Goal: Transaction & Acquisition: Purchase product/service

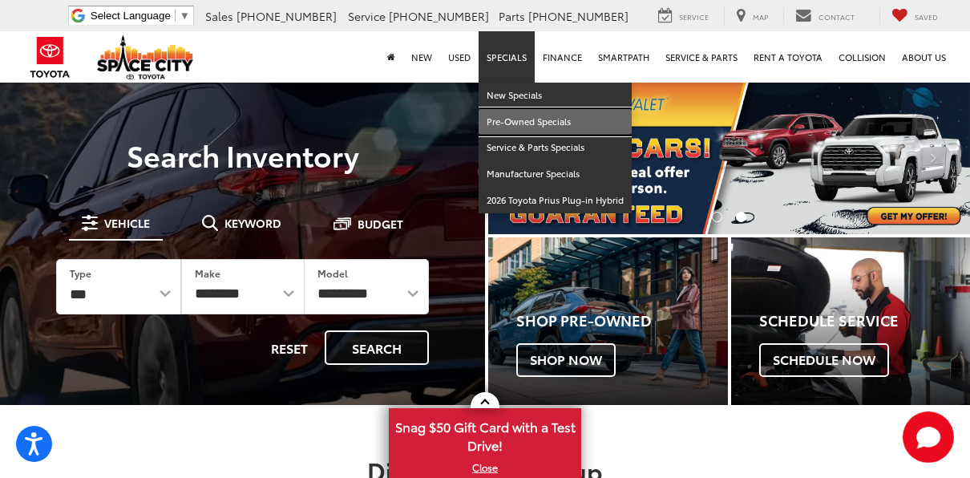
click at [517, 122] on link "Pre-Owned Specials" at bounding box center [555, 122] width 153 height 26
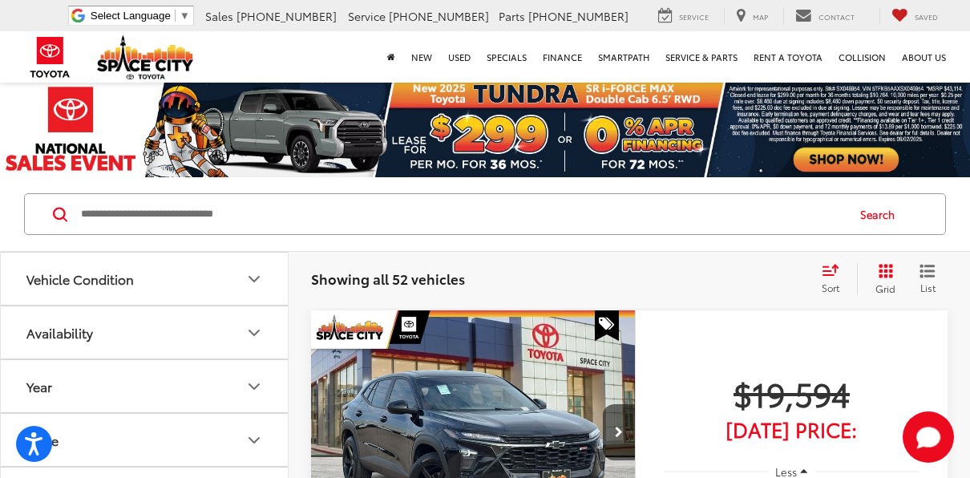
scroll to position [143, 0]
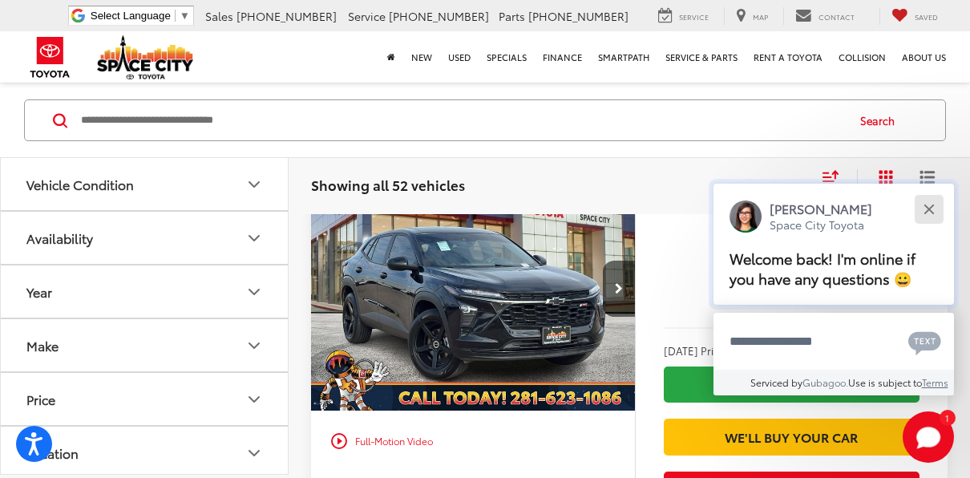
click at [939, 205] on button "Close" at bounding box center [928, 209] width 34 height 34
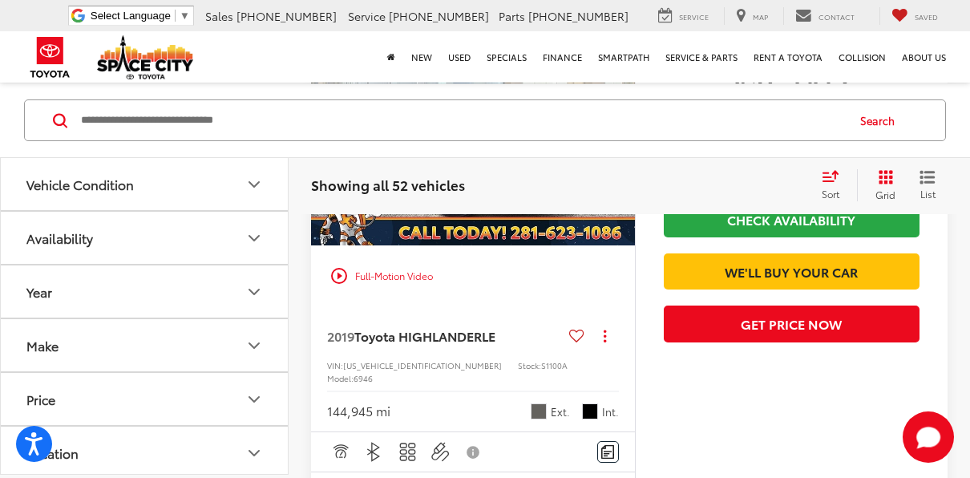
scroll to position [3135, 0]
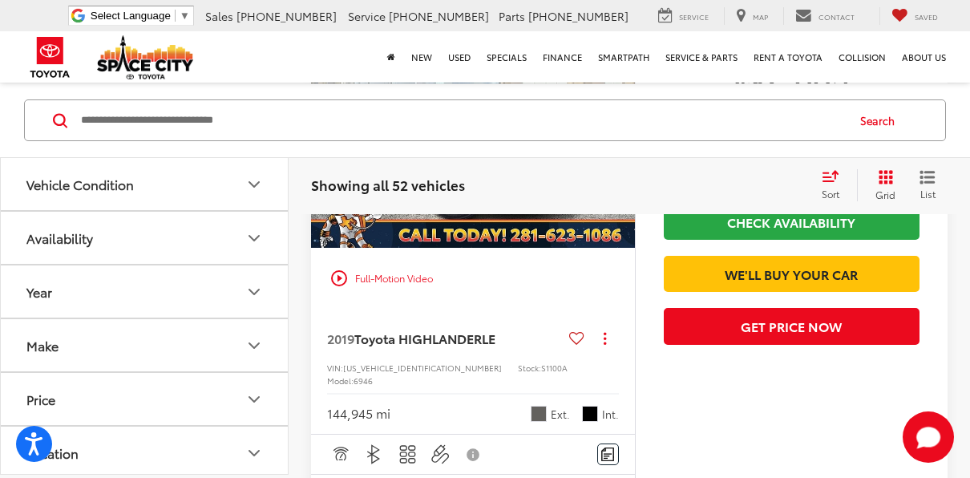
click at [180, 240] on button "Availability" at bounding box center [145, 238] width 289 height 52
click at [164, 236] on button "Availability" at bounding box center [145, 238] width 289 height 52
click at [184, 184] on button "Vehicle Condition" at bounding box center [145, 184] width 289 height 52
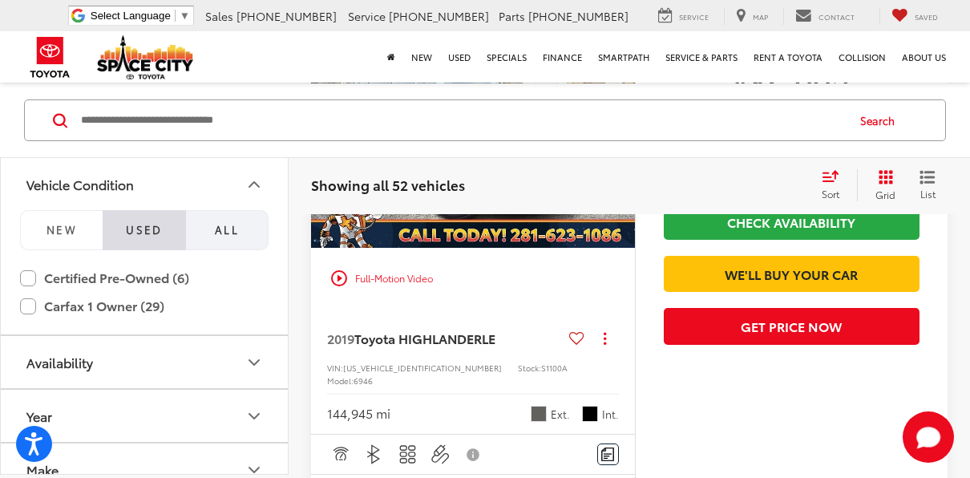
click at [244, 222] on button "All" at bounding box center [227, 230] width 83 height 40
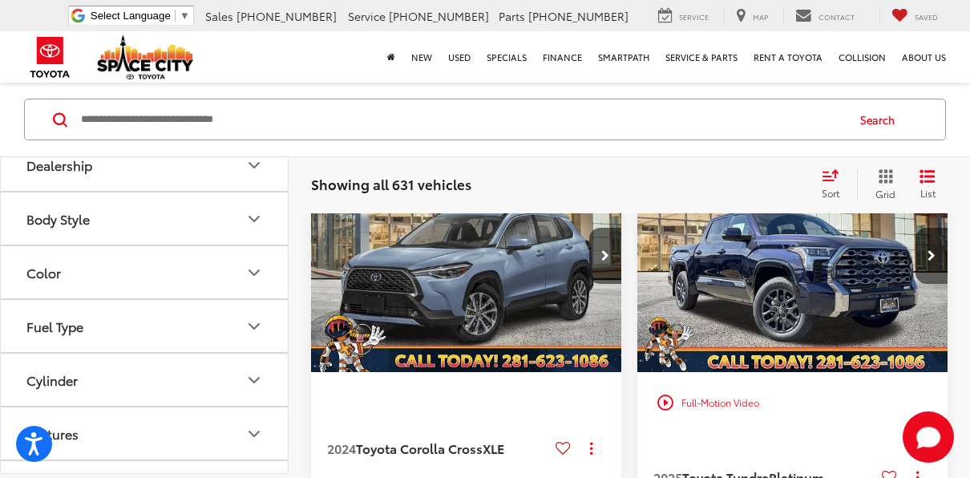
scroll to position [395, 0]
click at [103, 208] on button "Body Style" at bounding box center [145, 218] width 289 height 52
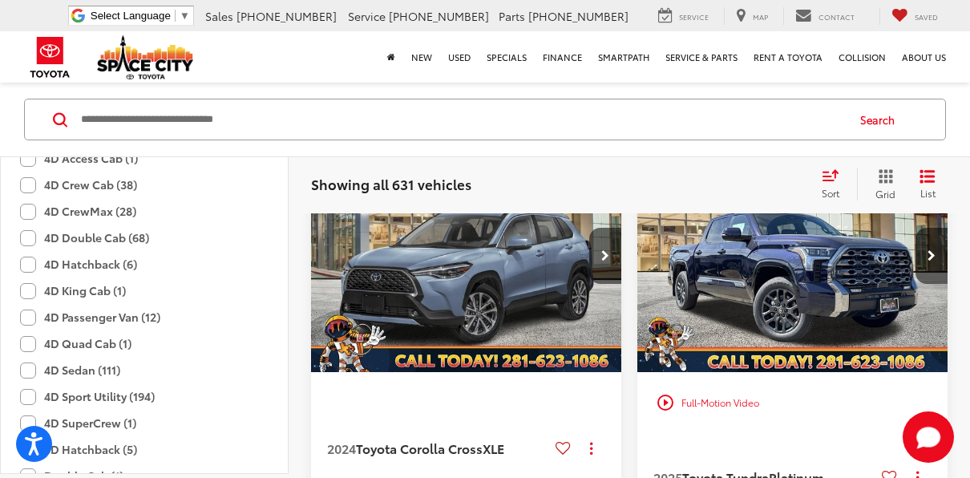
scroll to position [627, 0]
click at [74, 391] on label "4D Sport Utility (194)" at bounding box center [87, 396] width 135 height 26
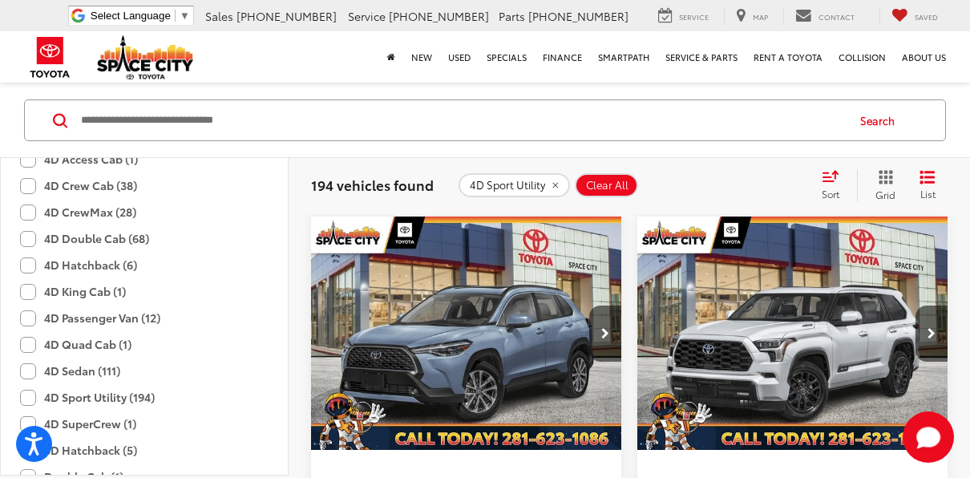
click at [831, 178] on icon "Select sort value" at bounding box center [831, 176] width 18 height 12
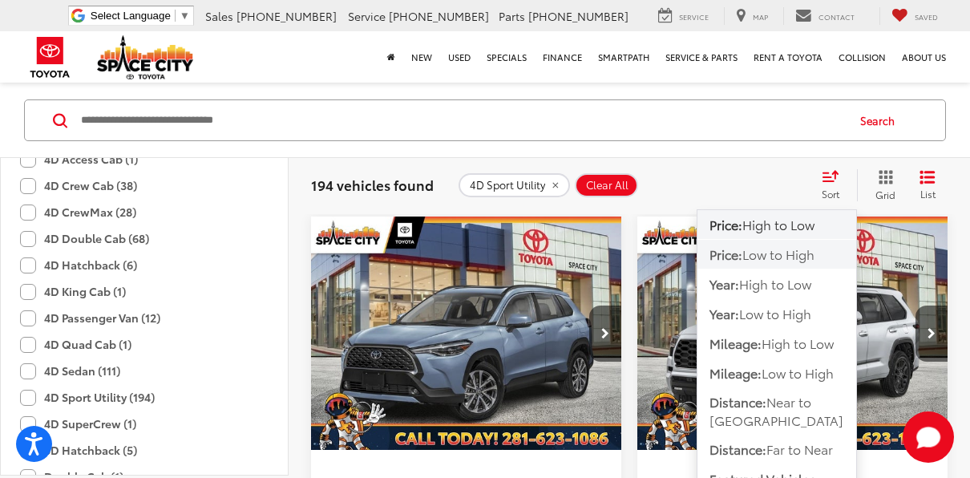
click at [814, 253] on span "Low to High" at bounding box center [778, 253] width 72 height 18
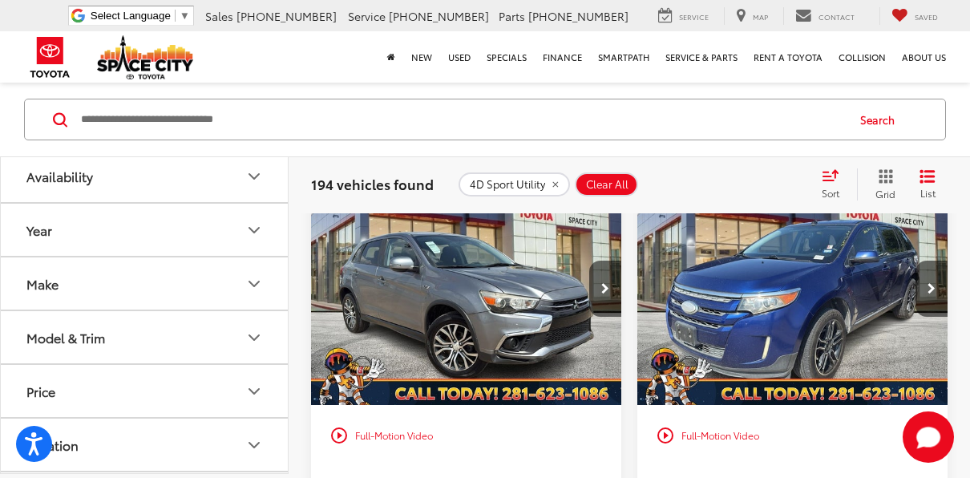
scroll to position [49, 0]
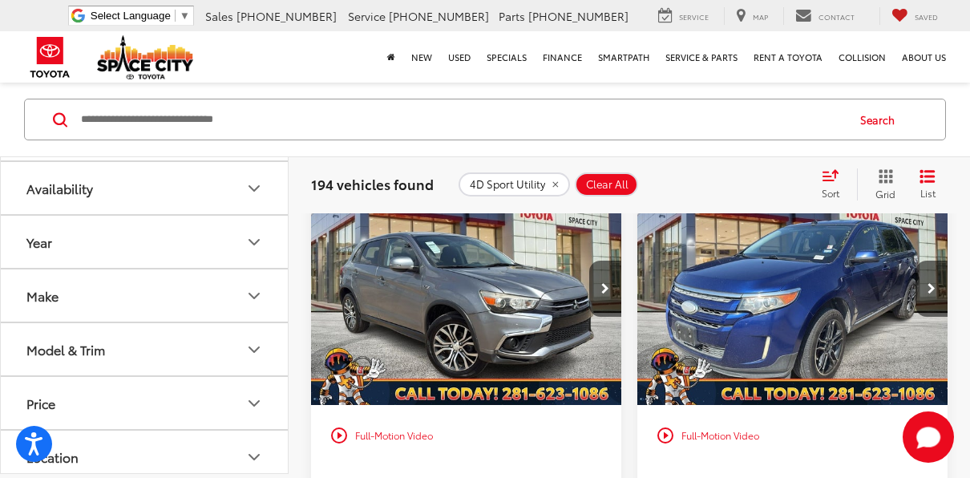
click at [186, 240] on button "Year" at bounding box center [145, 242] width 289 height 52
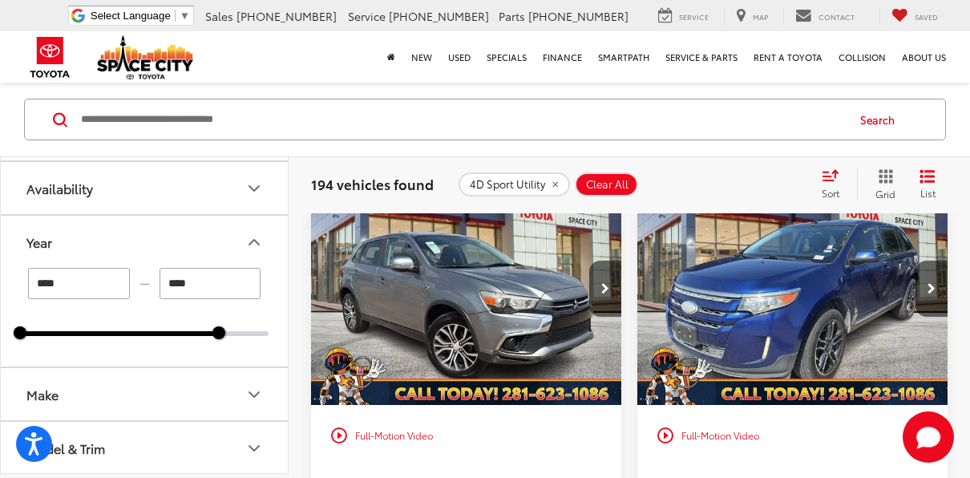
click at [225, 333] on div "2010 2022" at bounding box center [144, 334] width 248 height 5
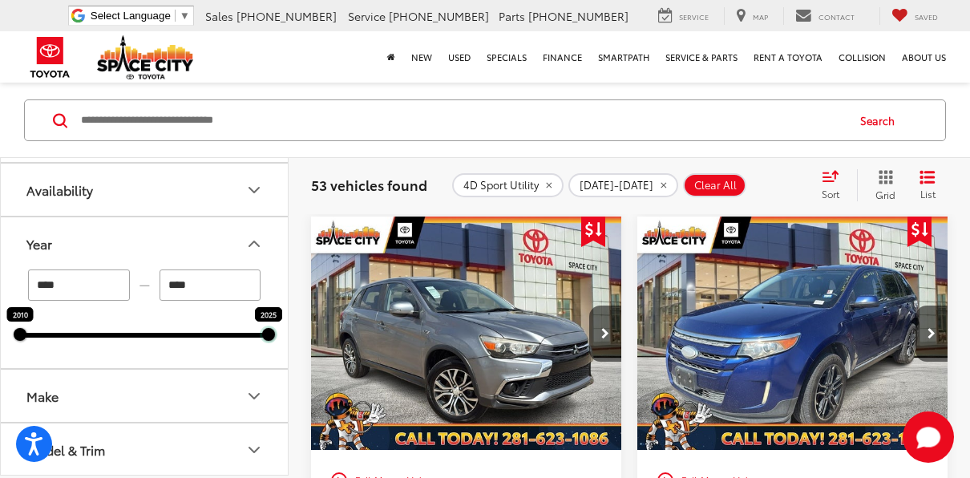
drag, startPoint x: 220, startPoint y: 334, endPoint x: 394, endPoint y: 354, distance: 175.8
type input "****"
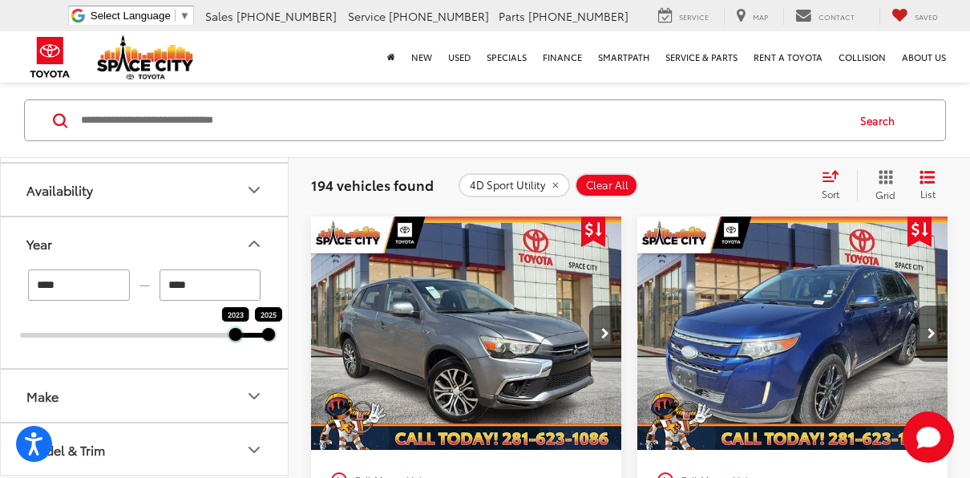
drag, startPoint x: 20, startPoint y: 331, endPoint x: 240, endPoint y: 338, distance: 219.8
click at [240, 338] on div "**** — **** 2023 2025" at bounding box center [144, 318] width 287 height 99
type input "****"
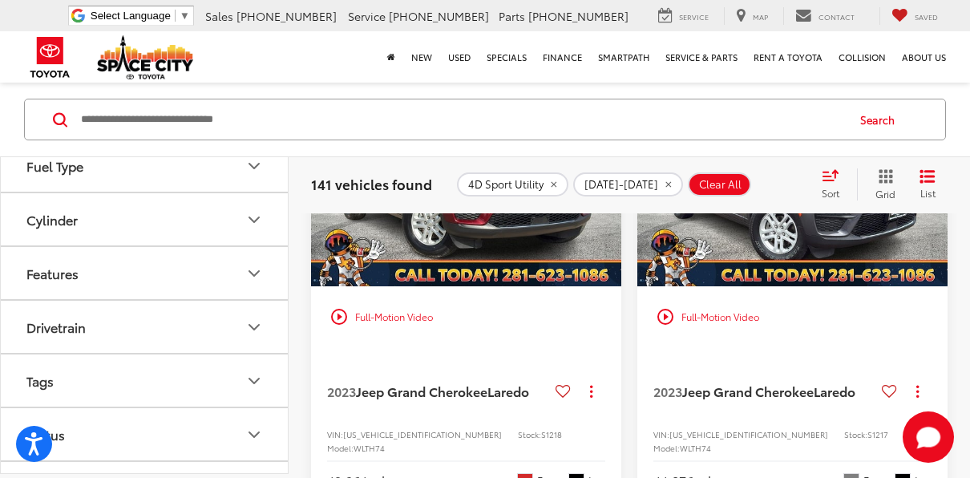
scroll to position [1171, 0]
click at [172, 261] on button "Features" at bounding box center [145, 273] width 289 height 52
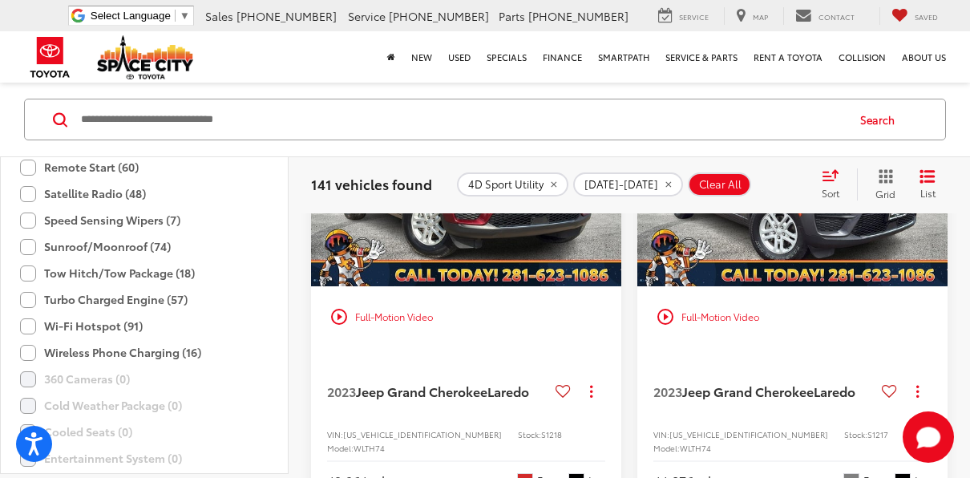
scroll to position [2131, 0]
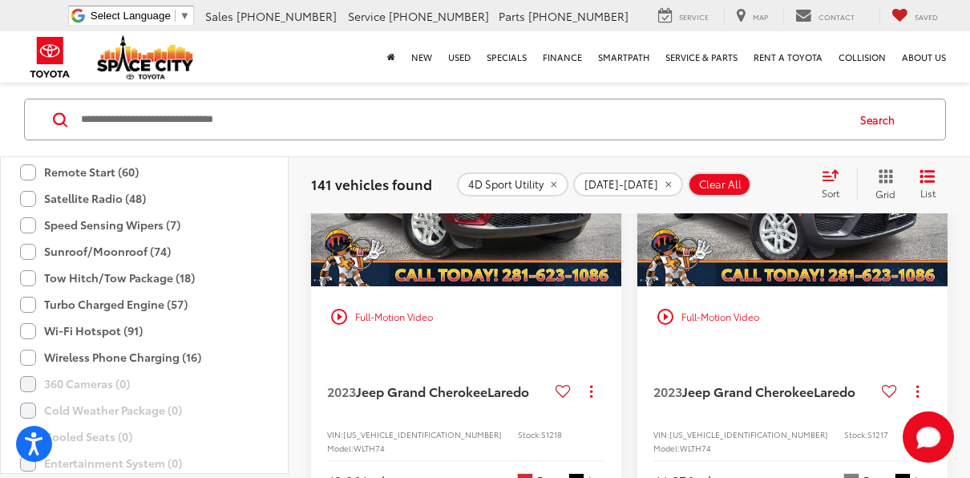
click at [28, 247] on label "Sunroof/Moonroof (74)" at bounding box center [95, 252] width 151 height 26
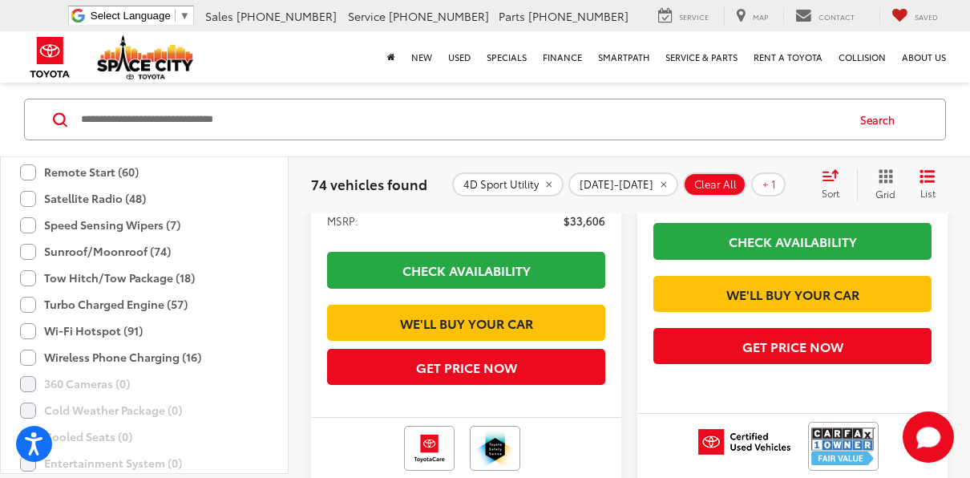
scroll to position [1697, 0]
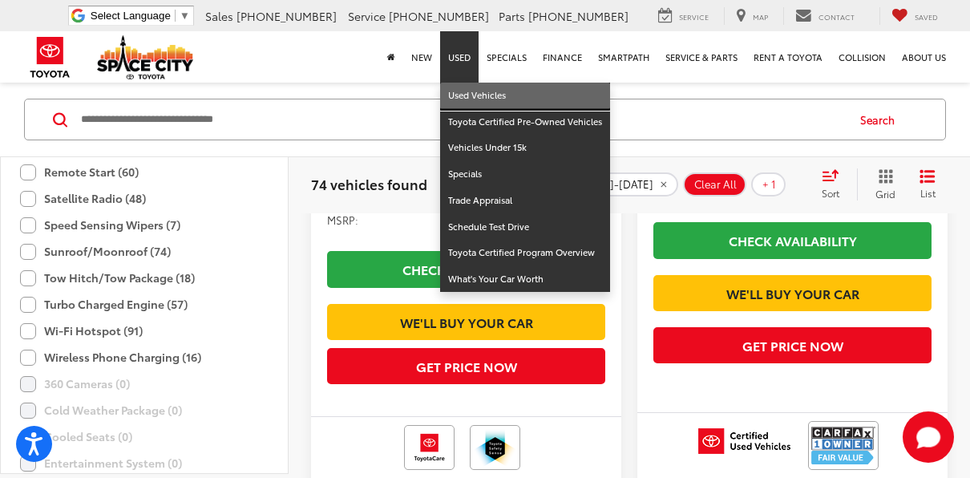
click at [485, 94] on link "Used Vehicles" at bounding box center [525, 96] width 170 height 26
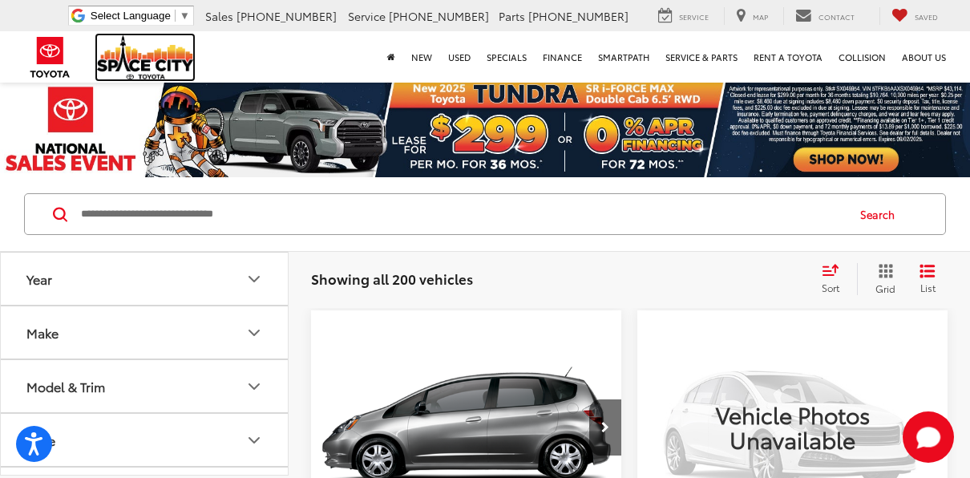
click at [143, 54] on img at bounding box center [145, 57] width 96 height 44
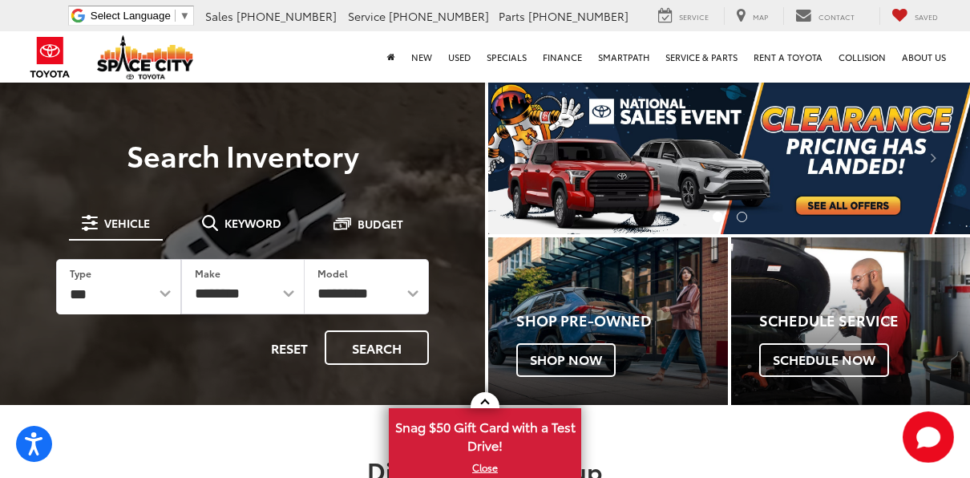
click at [842, 197] on img "carousel slide number 1 of 2" at bounding box center [729, 157] width 482 height 154
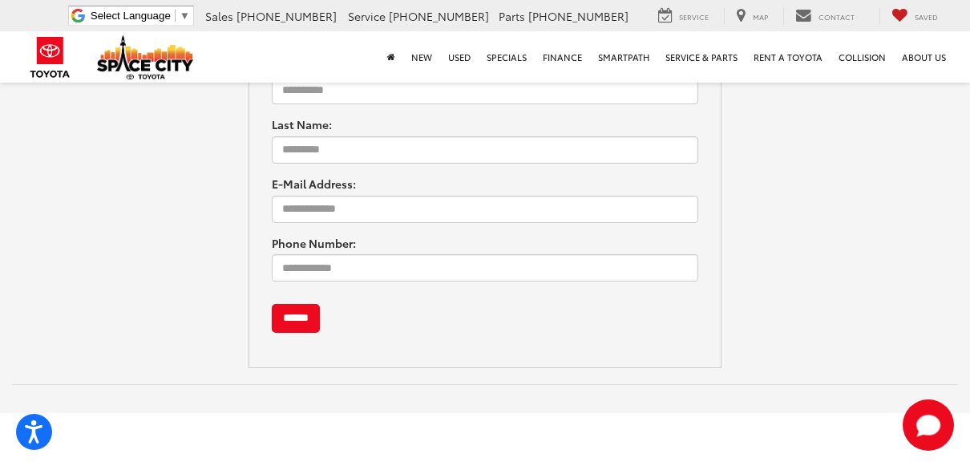
scroll to position [2334, 0]
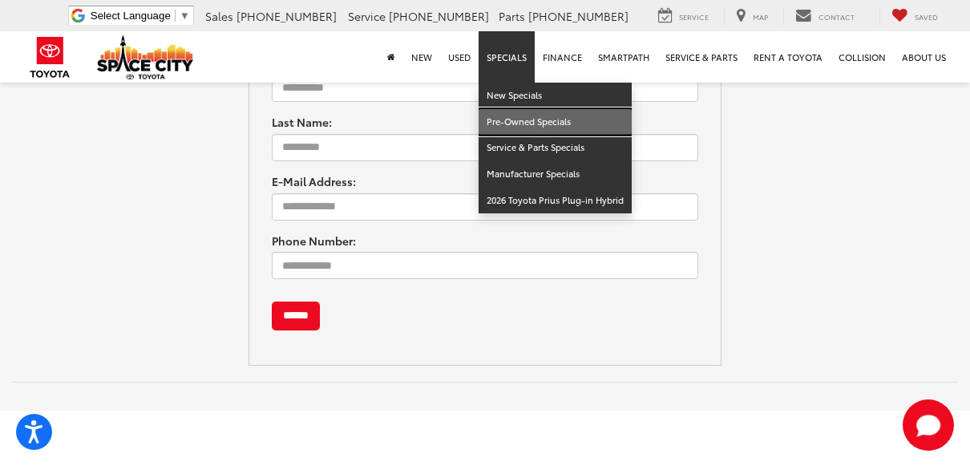
click at [536, 114] on link "Pre-Owned Specials" at bounding box center [555, 122] width 153 height 26
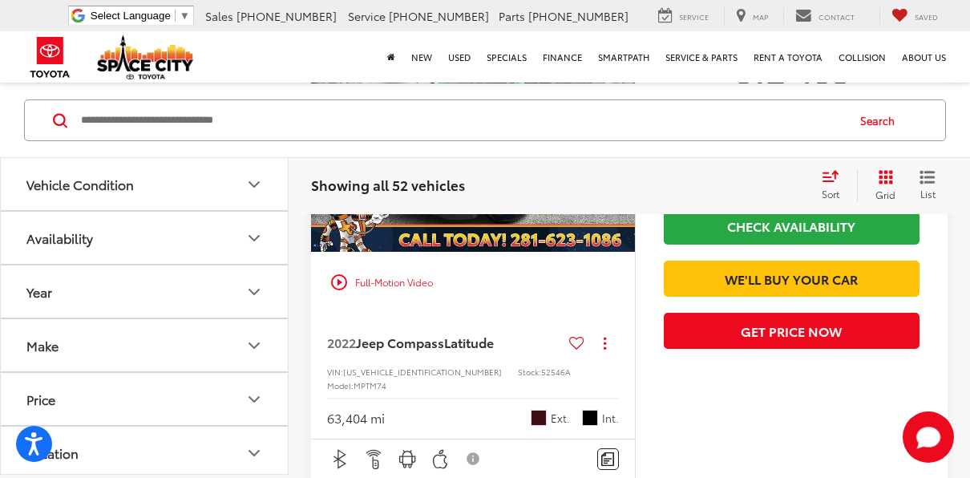
scroll to position [2556, 0]
